Goal: Information Seeking & Learning: Check status

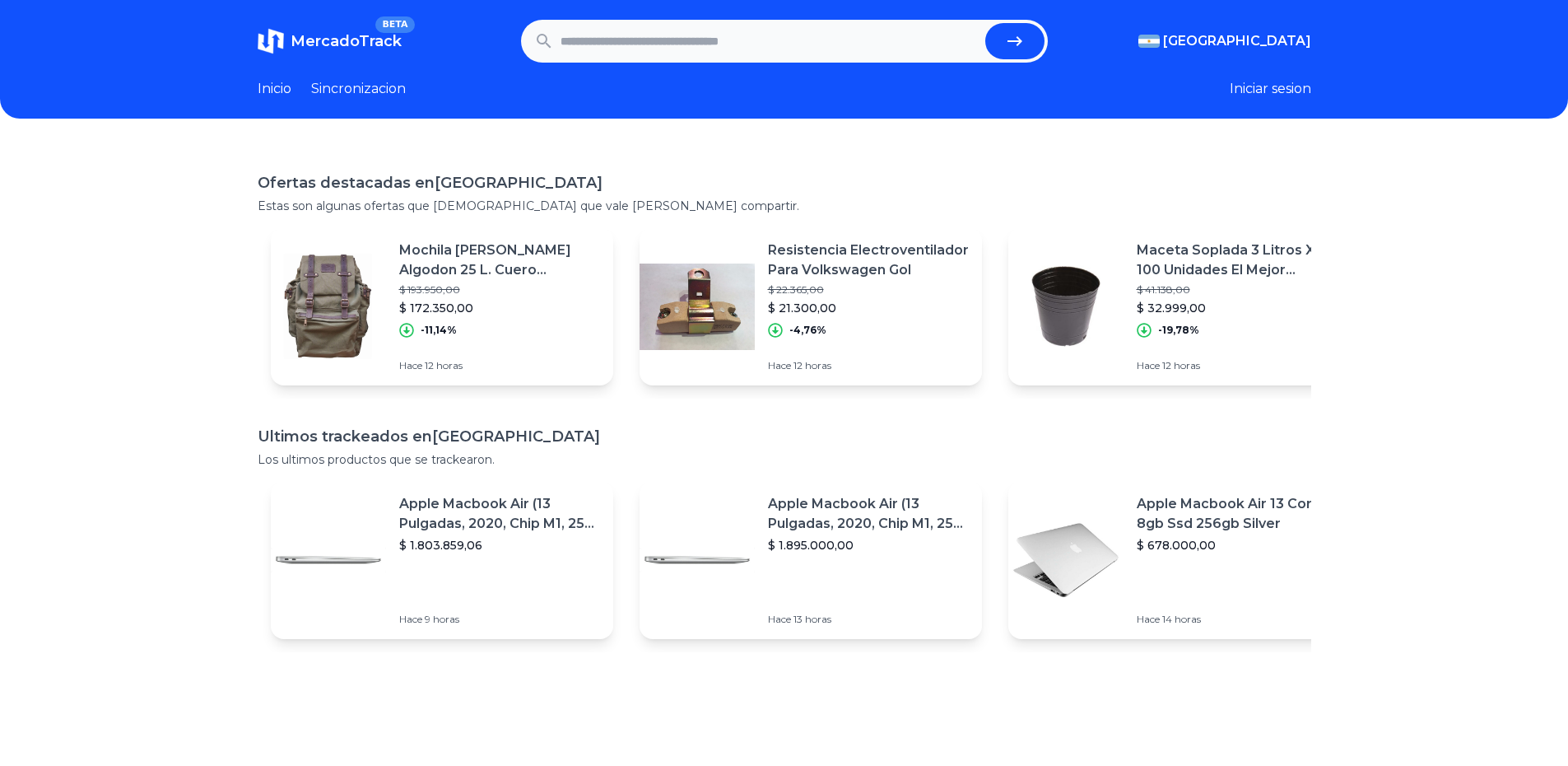
click at [530, 324] on div "-11,14%" at bounding box center [500, 330] width 201 height 15
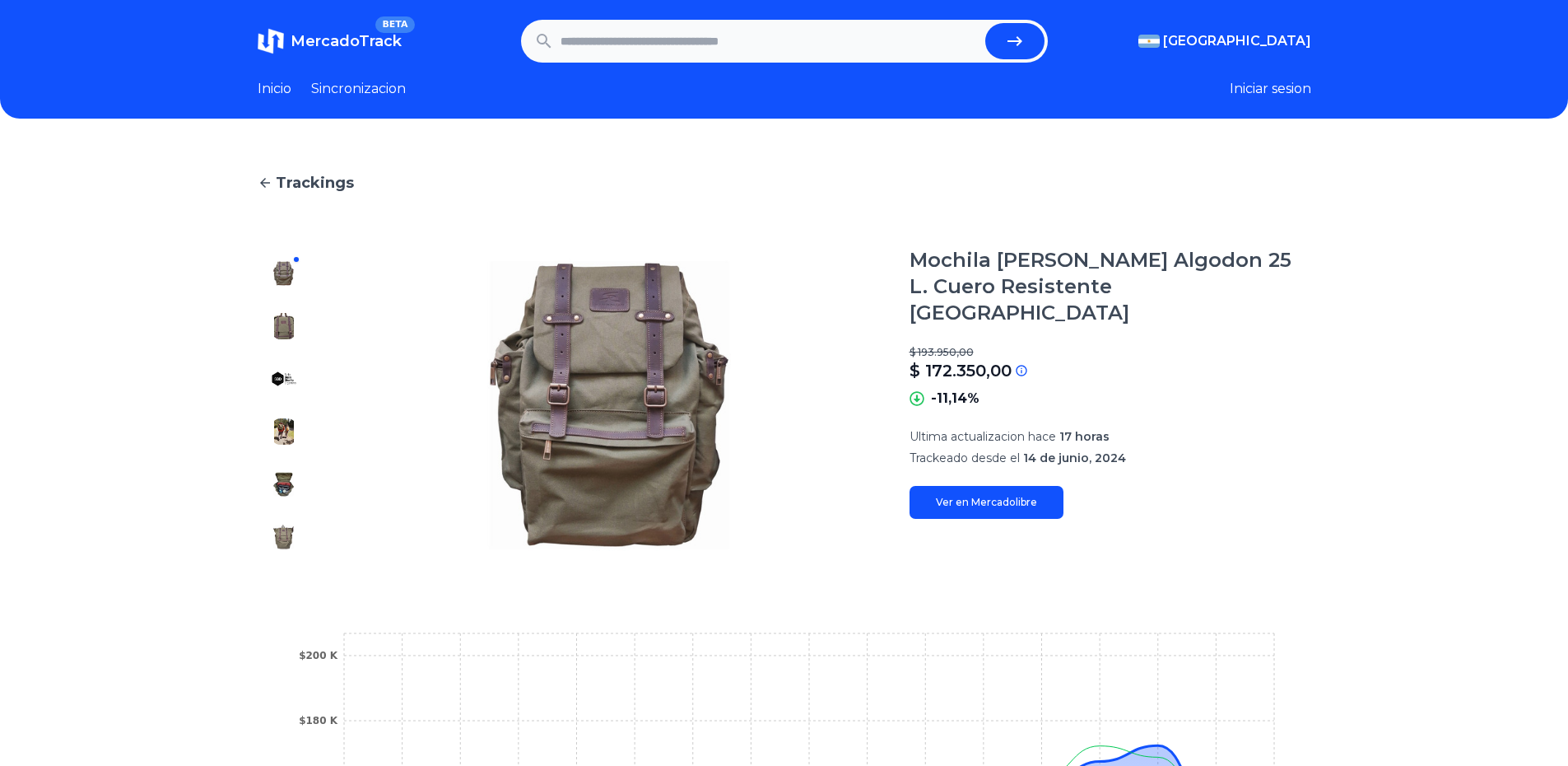
click at [1006, 486] on link "Ver en Mercadolibre" at bounding box center [986, 502] width 154 height 33
click at [272, 185] on icon at bounding box center [265, 183] width 15 height 15
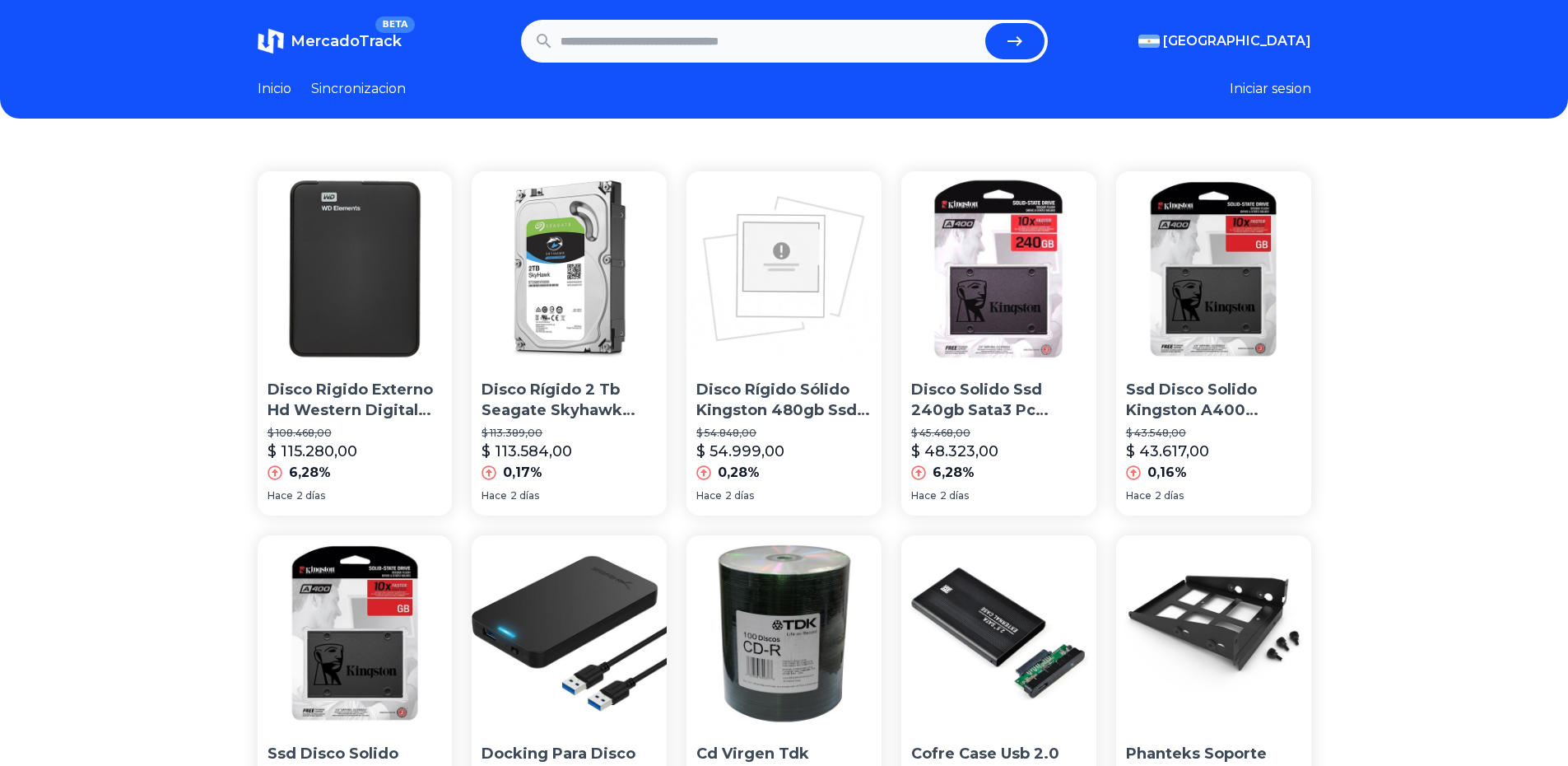
click at [757, 329] on img at bounding box center [784, 269] width 195 height 195
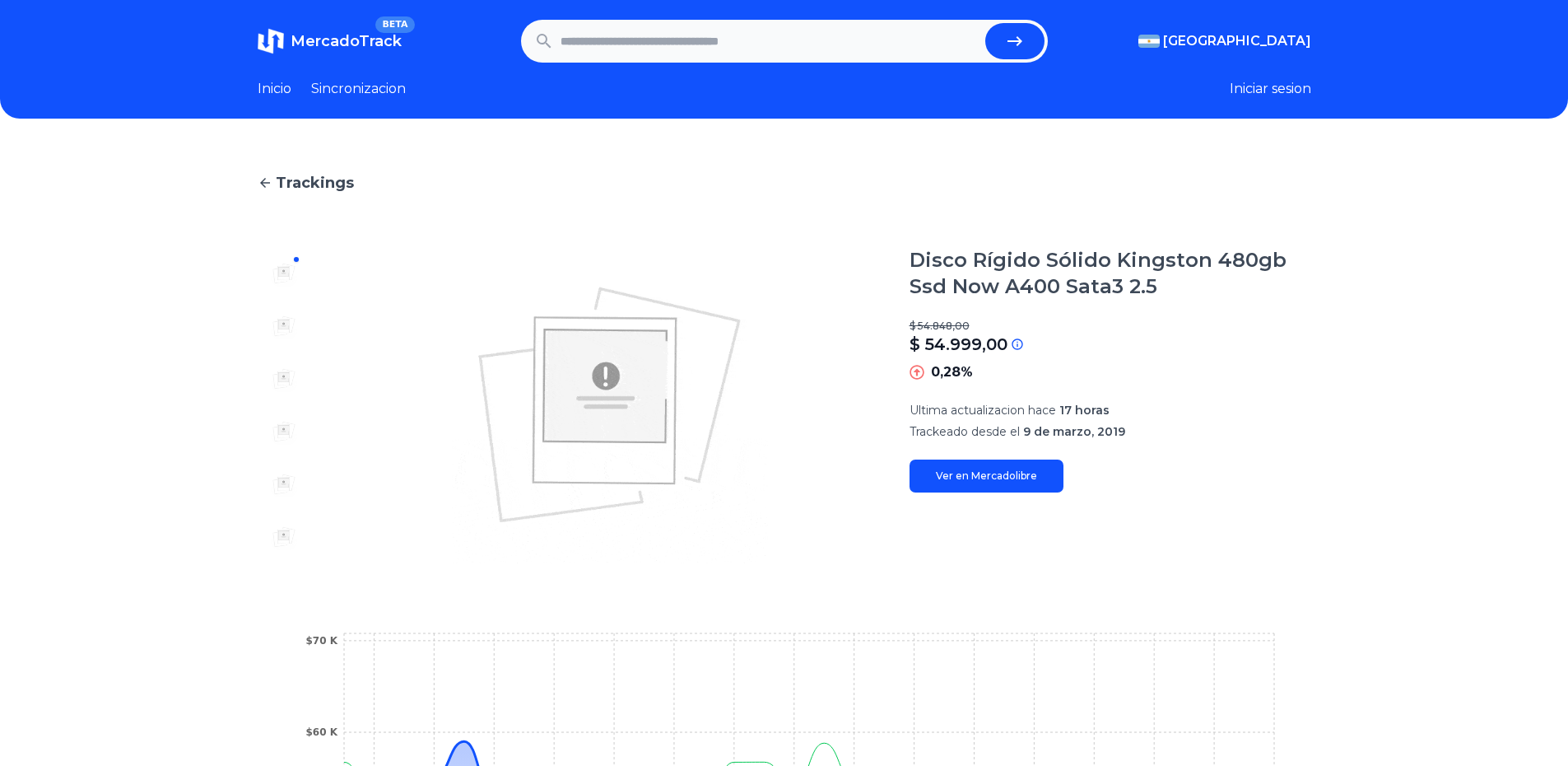
click at [1018, 490] on link "Ver en Mercadolibre" at bounding box center [986, 476] width 154 height 33
